Goal: Check status: Check status

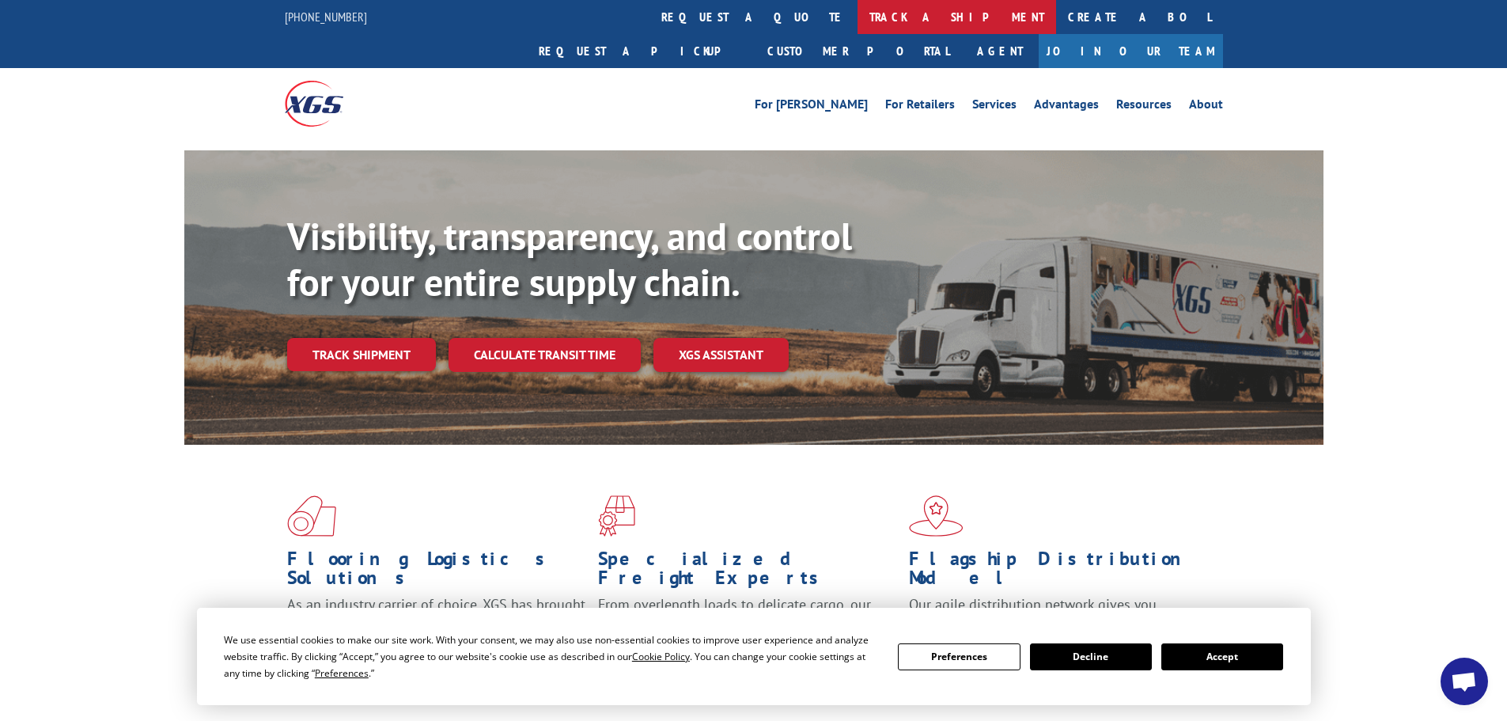
click at [857, 13] on link "track a shipment" at bounding box center [956, 17] width 199 height 34
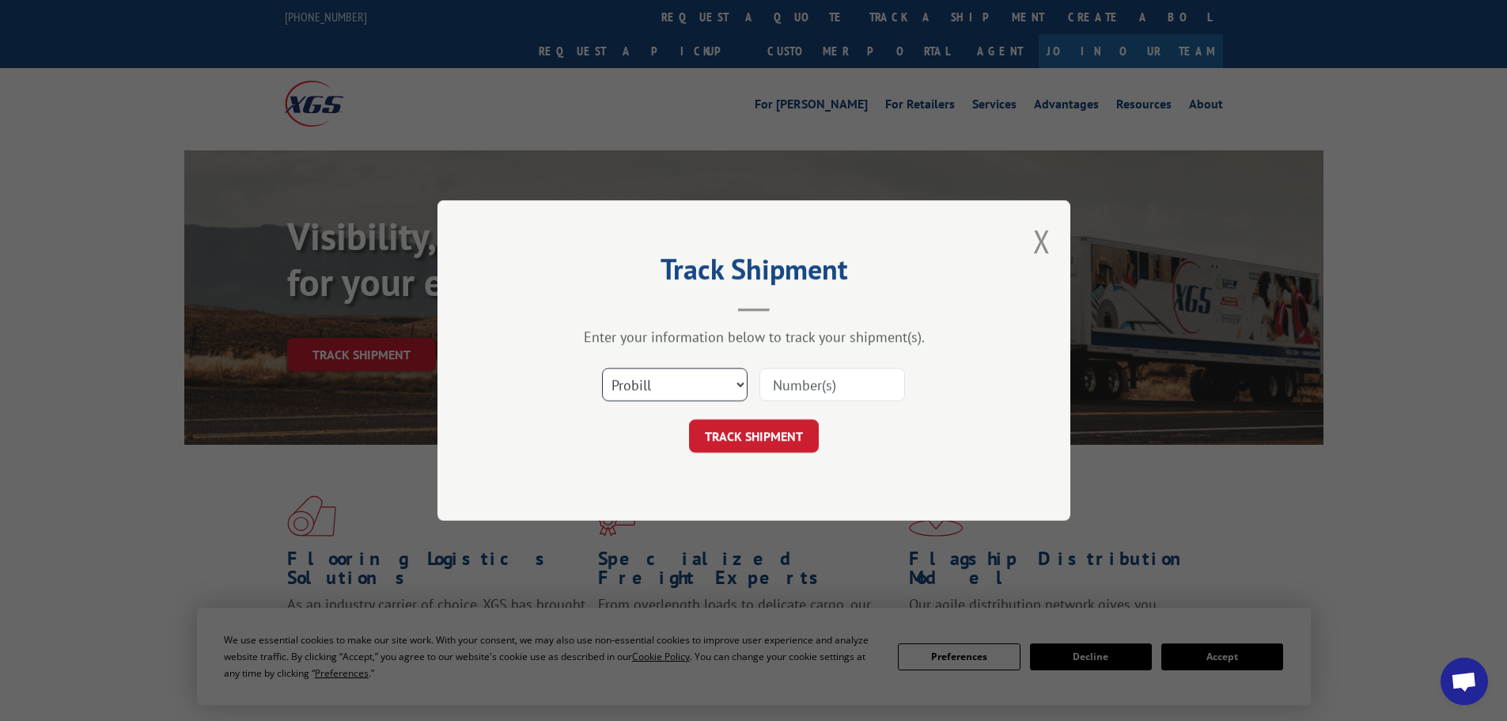
click at [710, 389] on select "Select category... Probill BOL PO" at bounding box center [675, 384] width 146 height 33
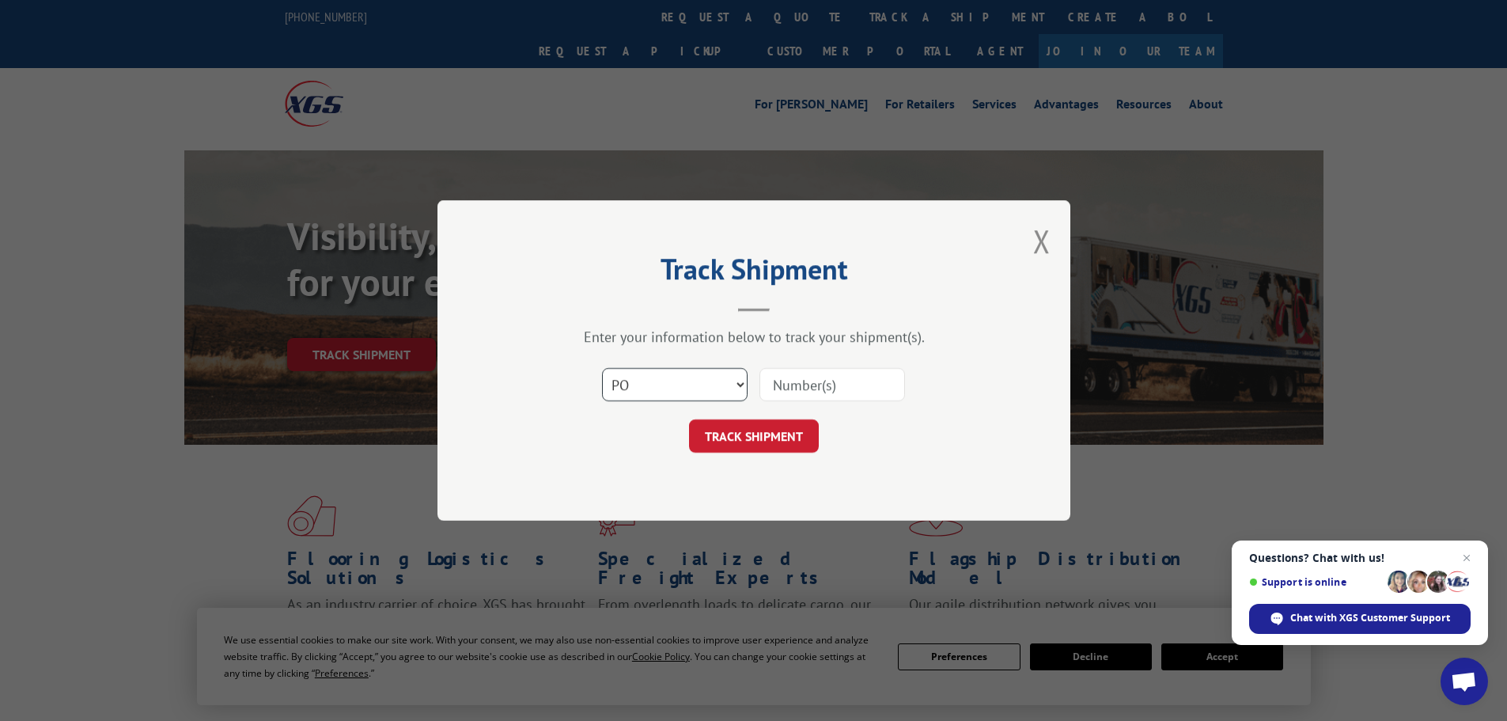
click at [602, 368] on select "Select category... Probill BOL PO" at bounding box center [675, 384] width 146 height 33
click at [718, 372] on select "Select category... Probill BOL PO" at bounding box center [675, 384] width 146 height 33
click at [602, 368] on select "Select category... Probill BOL PO" at bounding box center [675, 384] width 146 height 33
click at [731, 383] on select "Select category... Probill BOL PO" at bounding box center [675, 384] width 146 height 33
select select "po"
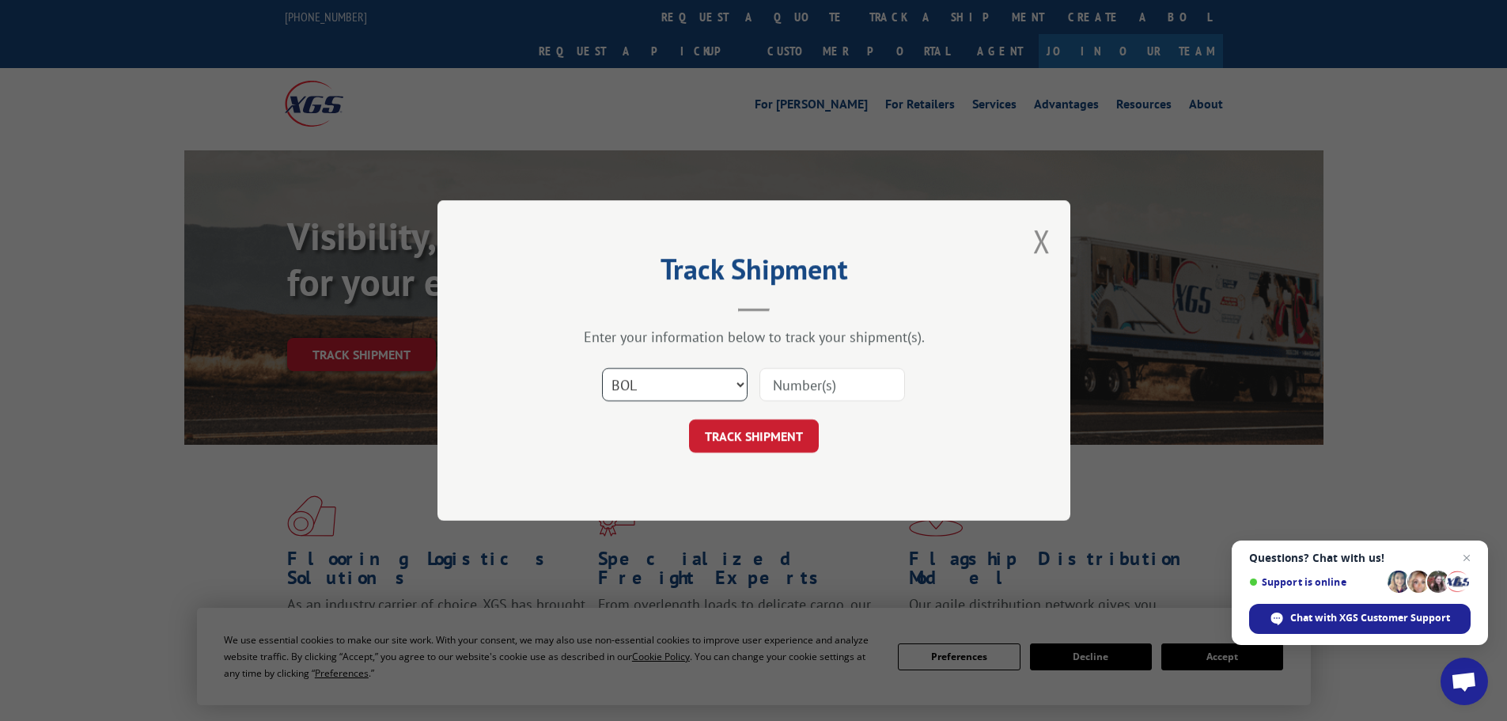
click at [602, 368] on select "Select category... Probill BOL PO" at bounding box center [675, 384] width 146 height 33
click at [720, 375] on select "Select category... Probill BOL PO" at bounding box center [675, 384] width 146 height 33
click at [789, 380] on input at bounding box center [832, 384] width 146 height 33
type input "18526276"
click at [778, 432] on button "TRACK SHIPMENT" at bounding box center [754, 435] width 130 height 33
